Goal: Task Accomplishment & Management: Use online tool/utility

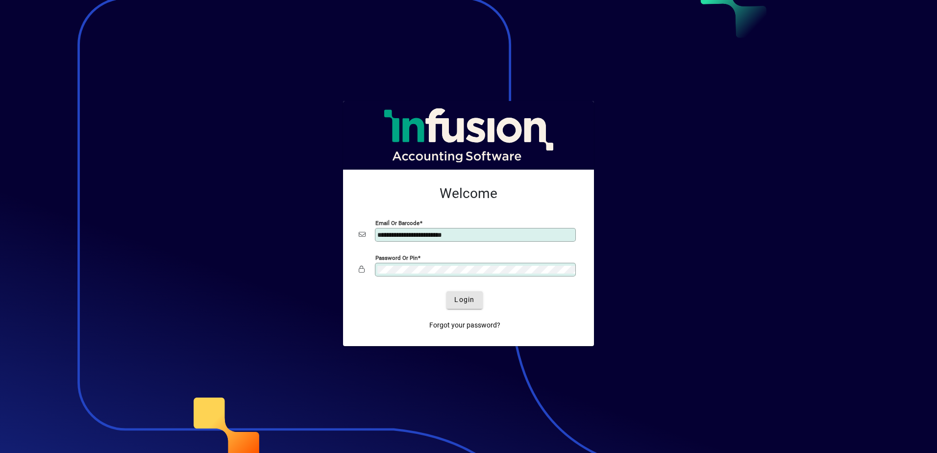
click at [463, 298] on span "Login" at bounding box center [464, 300] width 20 height 10
